Goal: Information Seeking & Learning: Learn about a topic

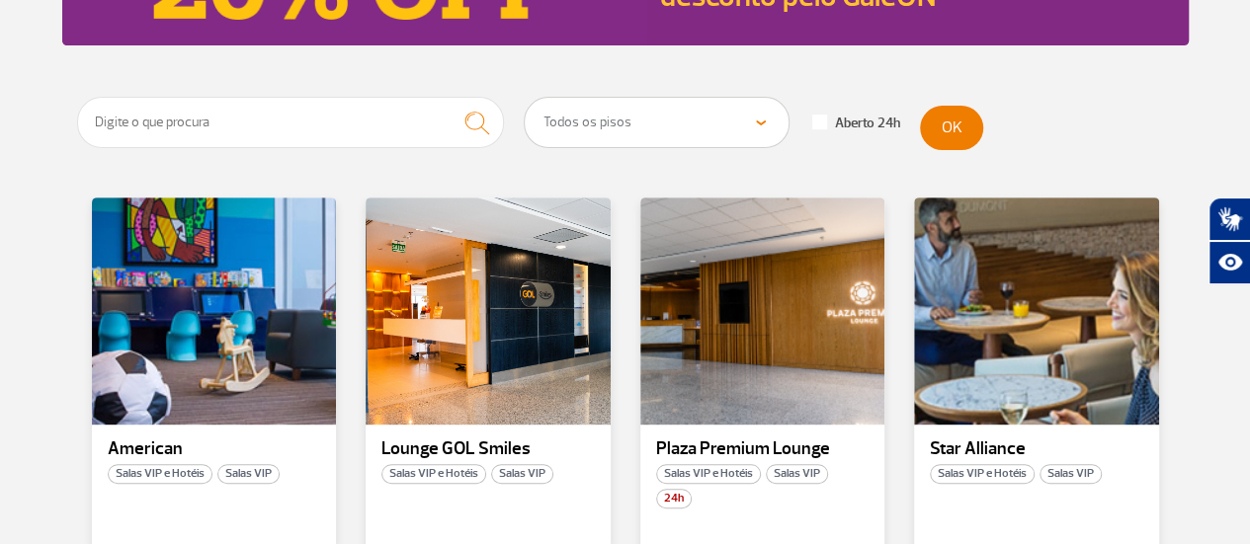
scroll to position [395, 0]
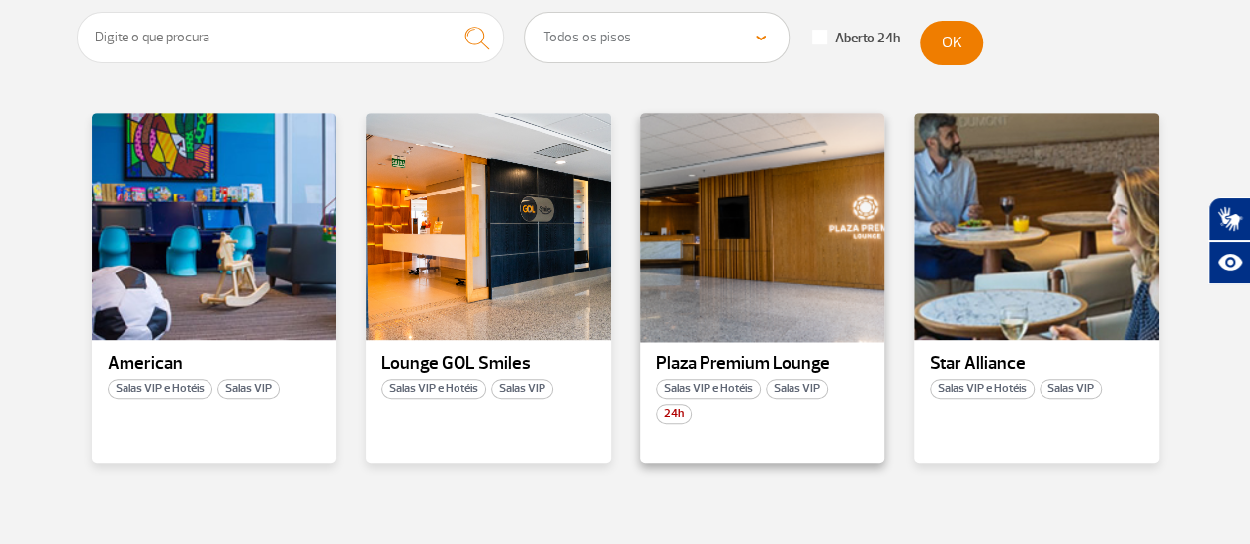
click at [678, 282] on div at bounding box center [761, 227] width 249 height 232
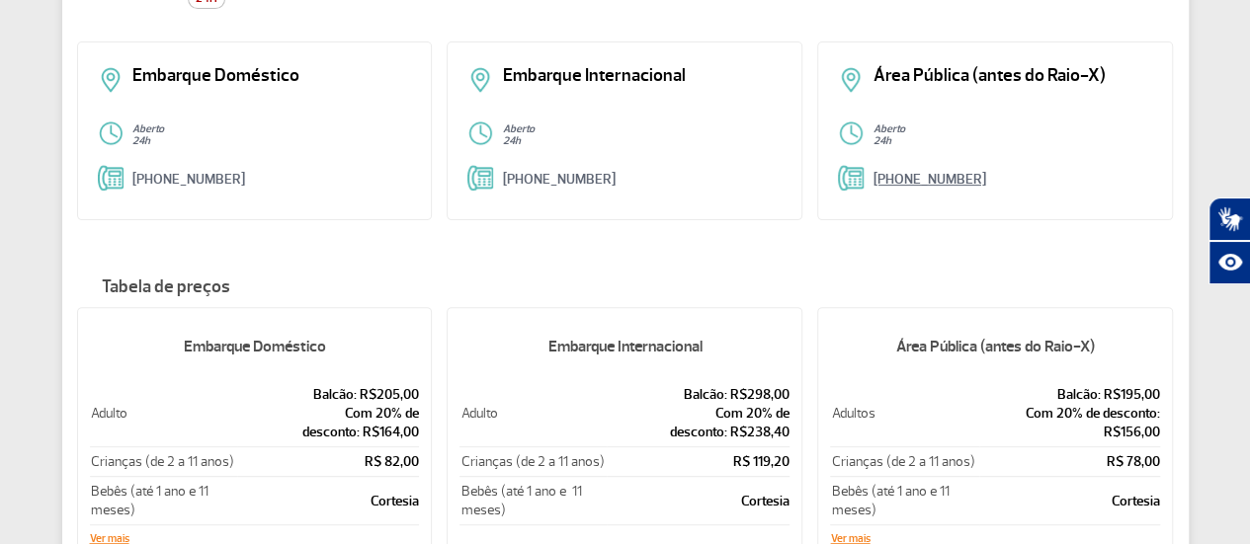
scroll to position [296, 0]
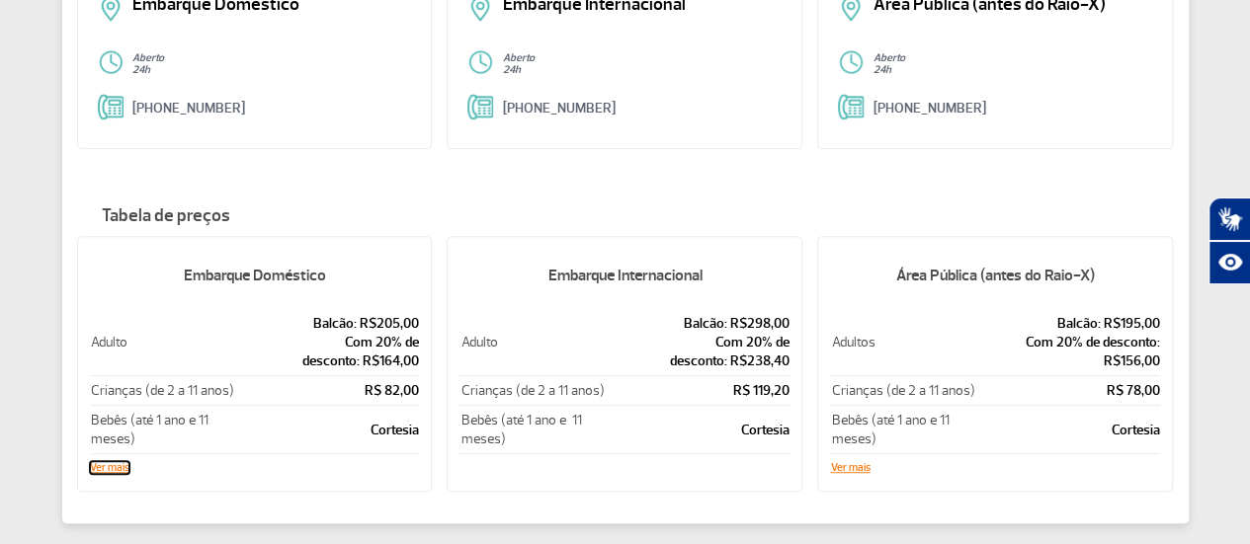
click at [105, 470] on button "Ver mais" at bounding box center [110, 468] width 40 height 12
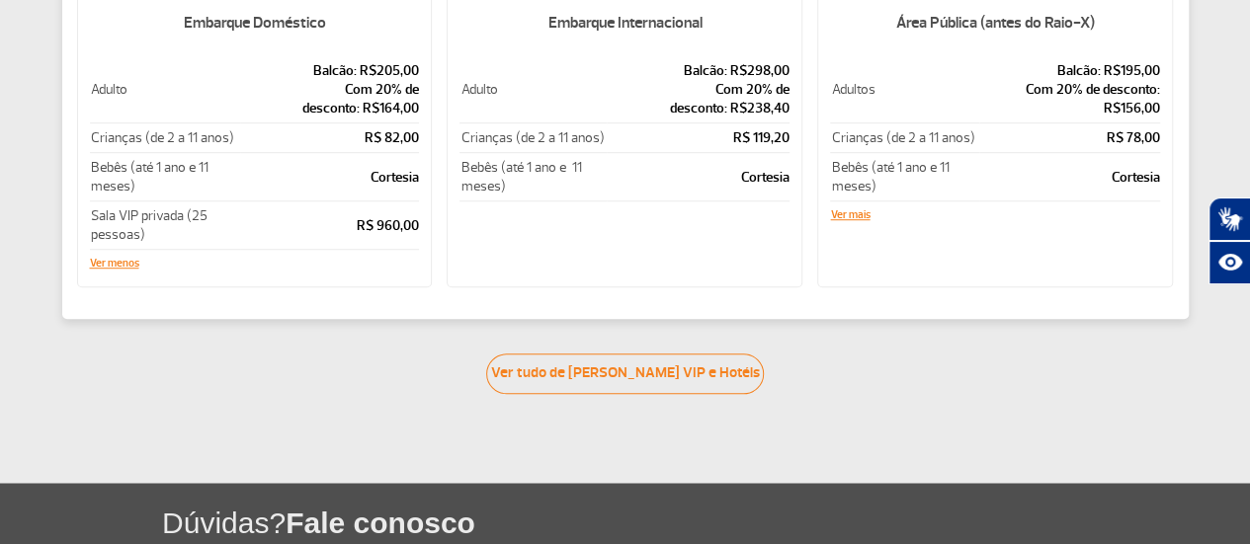
scroll to position [691, 0]
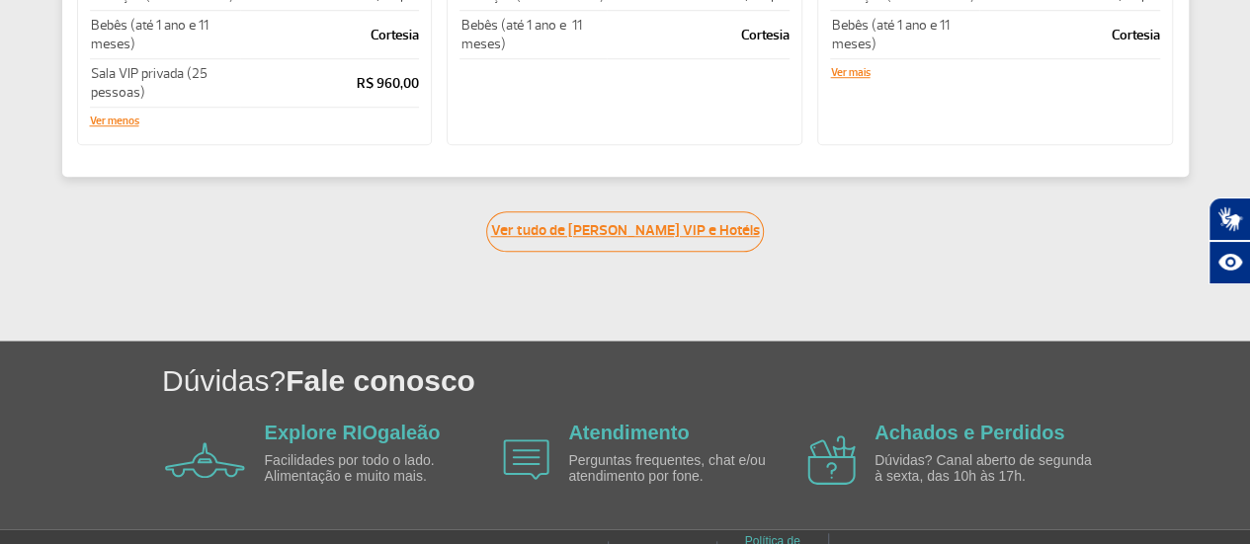
click at [697, 232] on link "Ver tudo de [PERSON_NAME] VIP e Hotéis" at bounding box center [625, 231] width 278 height 40
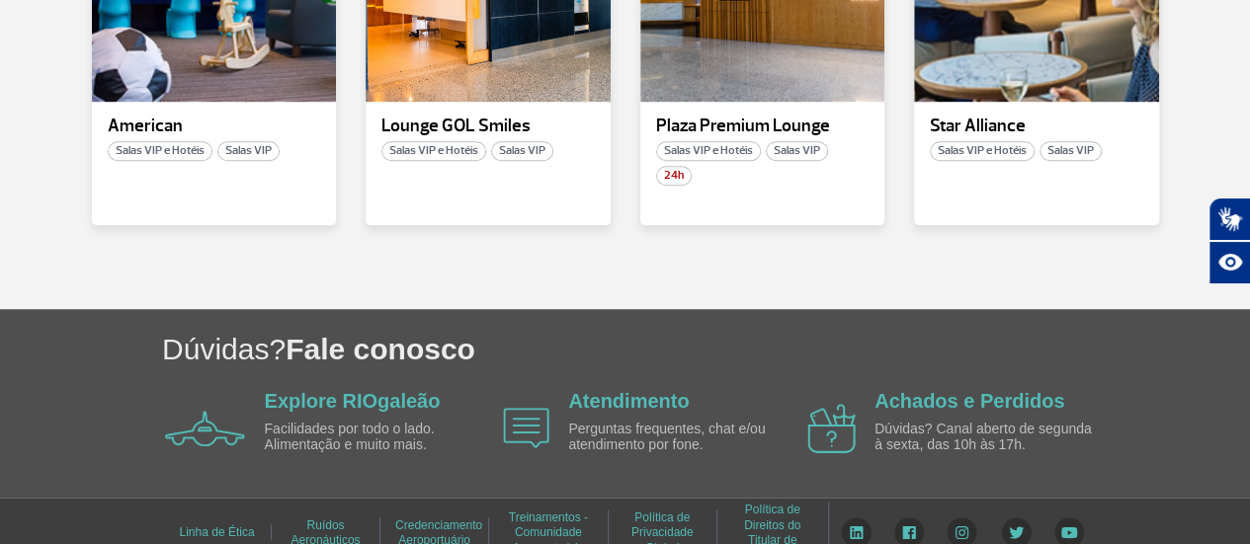
scroll to position [658, 0]
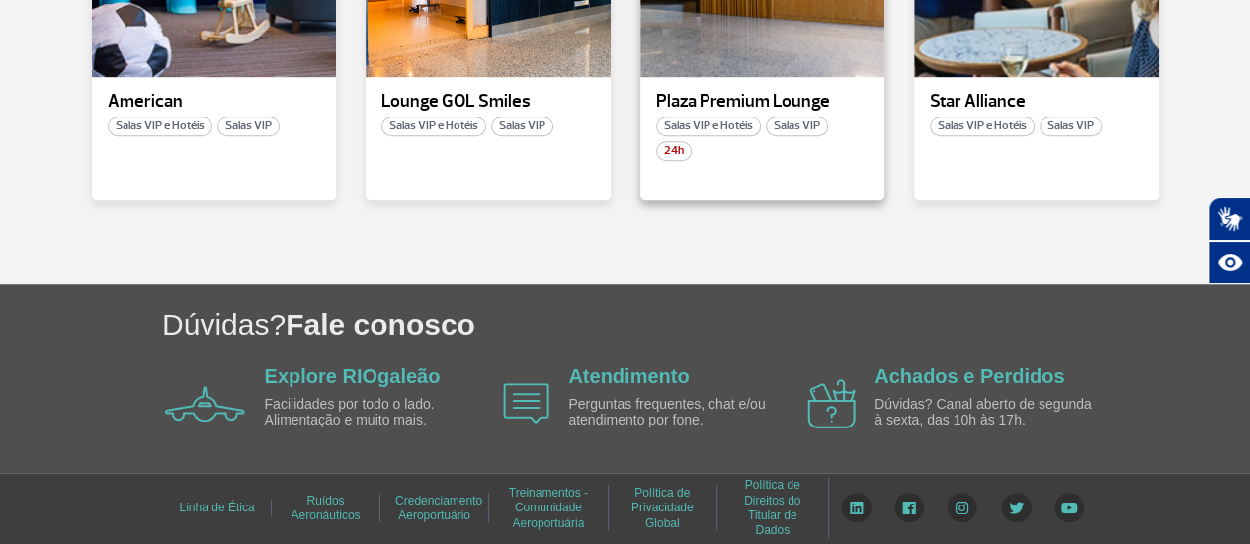
click at [755, 137] on div "Plaza Premium Lounge Salas VIP e Hotéis Salas VIP 24h" at bounding box center [762, 25] width 245 height 351
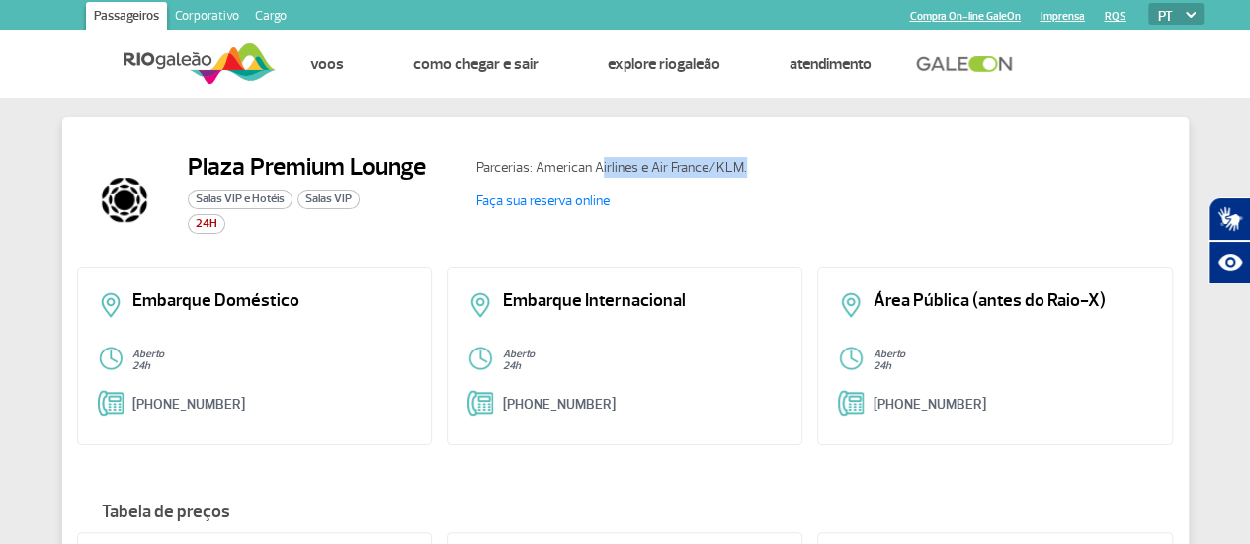
drag, startPoint x: 604, startPoint y: 169, endPoint x: 815, endPoint y: 175, distance: 211.5
click at [815, 175] on p "Parcerias: American Airlines e Air France/KLM." at bounding box center [654, 167] width 356 height 21
click at [809, 183] on div "Parcerias: American Airlines e Air France/KLM. Faça sua reserva online" at bounding box center [816, 199] width 713 height 95
click at [791, 249] on div "Plaza Premium Lounge Salas VIP e Hotéis Salas VIP 24H Parcerias: American Airli…" at bounding box center [625, 209] width 1096 height 115
click at [539, 287] on div "Embarque Internacional Aberto 24h [PHONE_NUMBER]" at bounding box center [624, 356] width 356 height 179
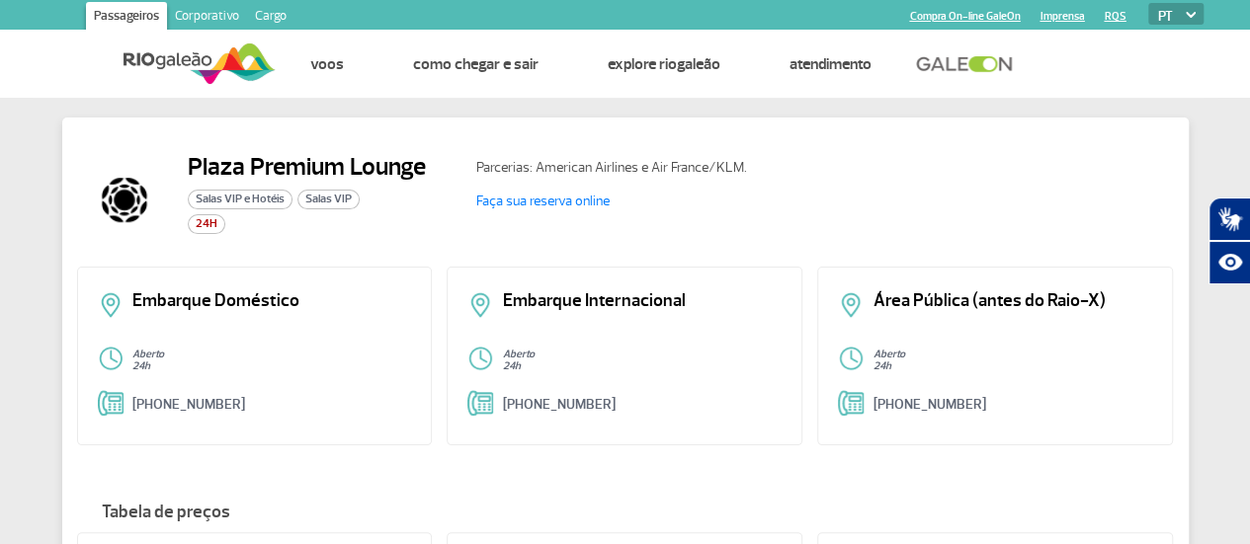
click at [247, 310] on p "Embarque Doméstico" at bounding box center [272, 301] width 280 height 18
